Goal: Navigation & Orientation: Find specific page/section

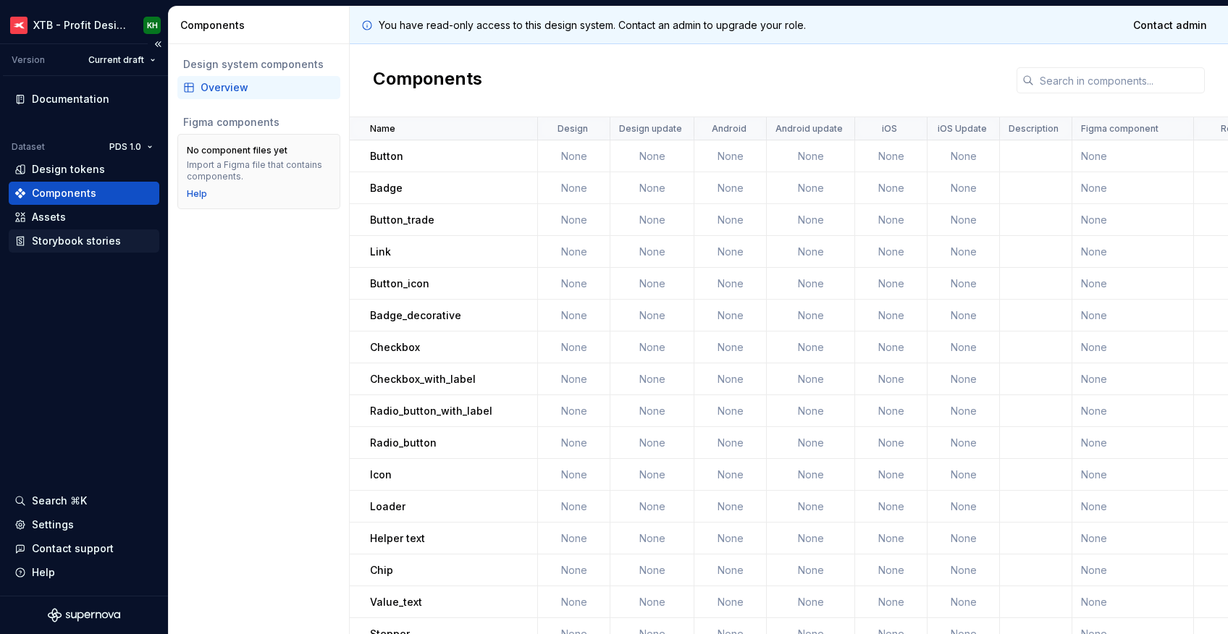
click at [113, 237] on div "Storybook stories" at bounding box center [76, 241] width 89 height 14
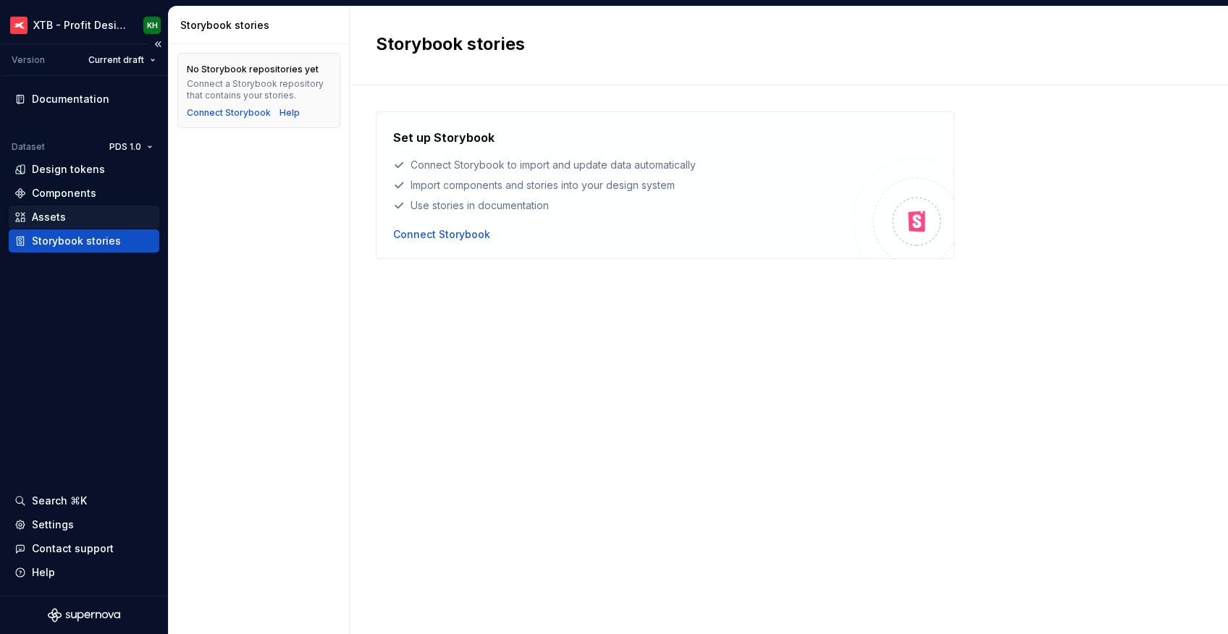
click at [48, 216] on div "Assets" at bounding box center [49, 217] width 34 height 14
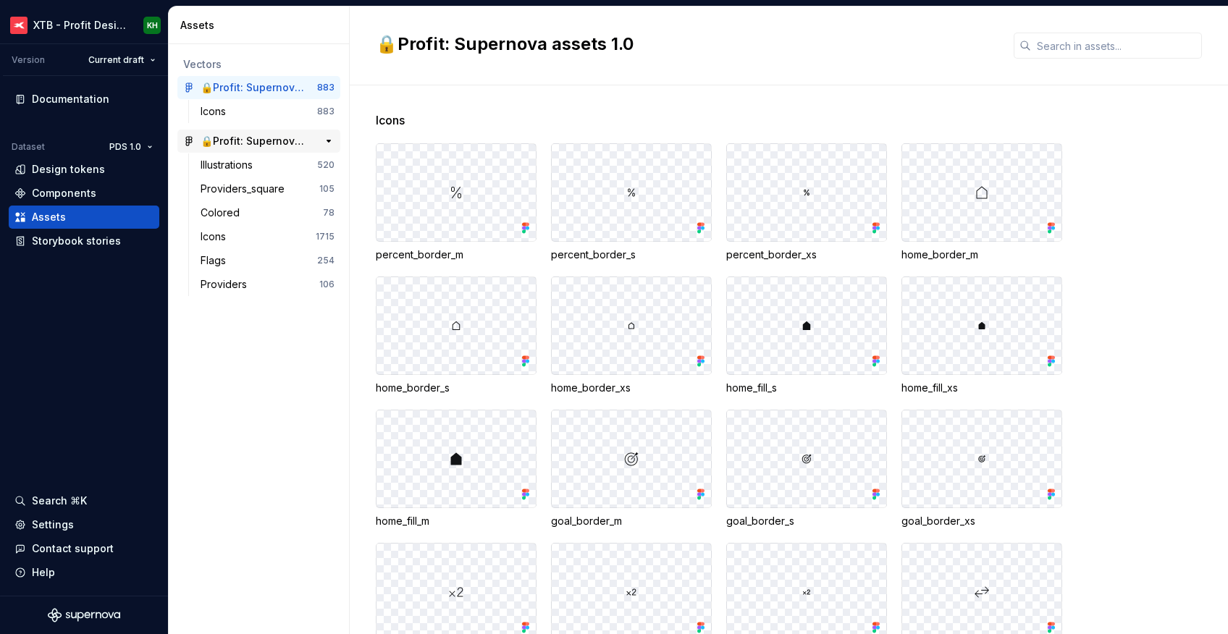
click at [246, 140] on div "🔒Profit: Supernova assets 2.0" at bounding box center [255, 141] width 108 height 14
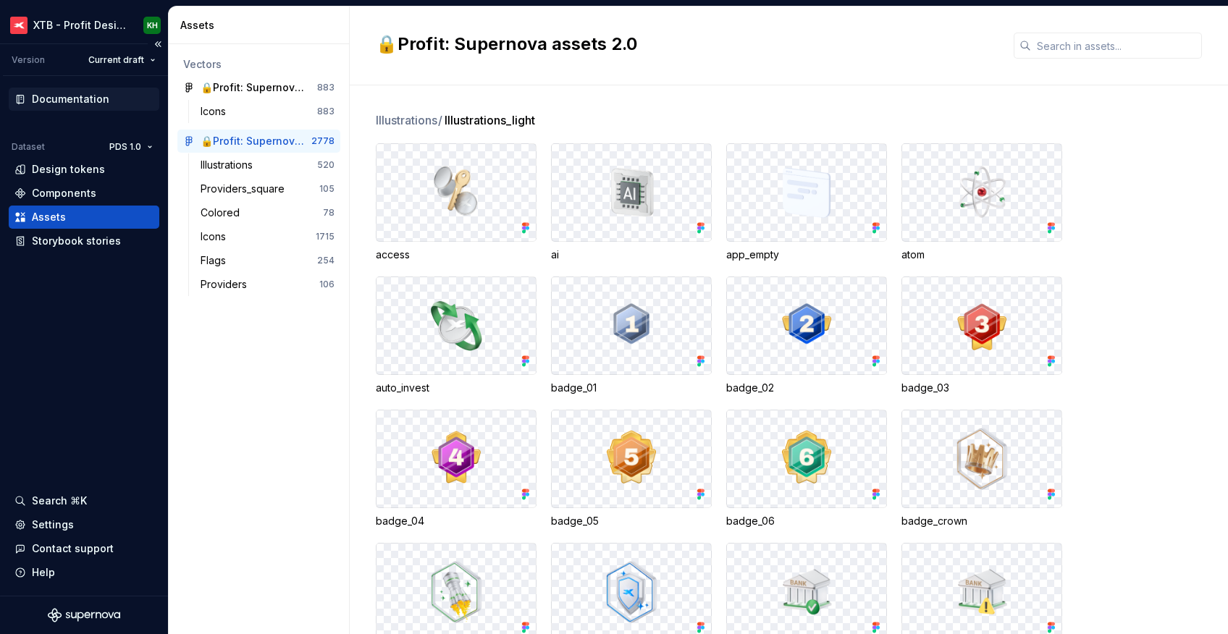
click at [72, 93] on div "Documentation" at bounding box center [70, 99] width 77 height 14
